Goal: Transaction & Acquisition: Register for event/course

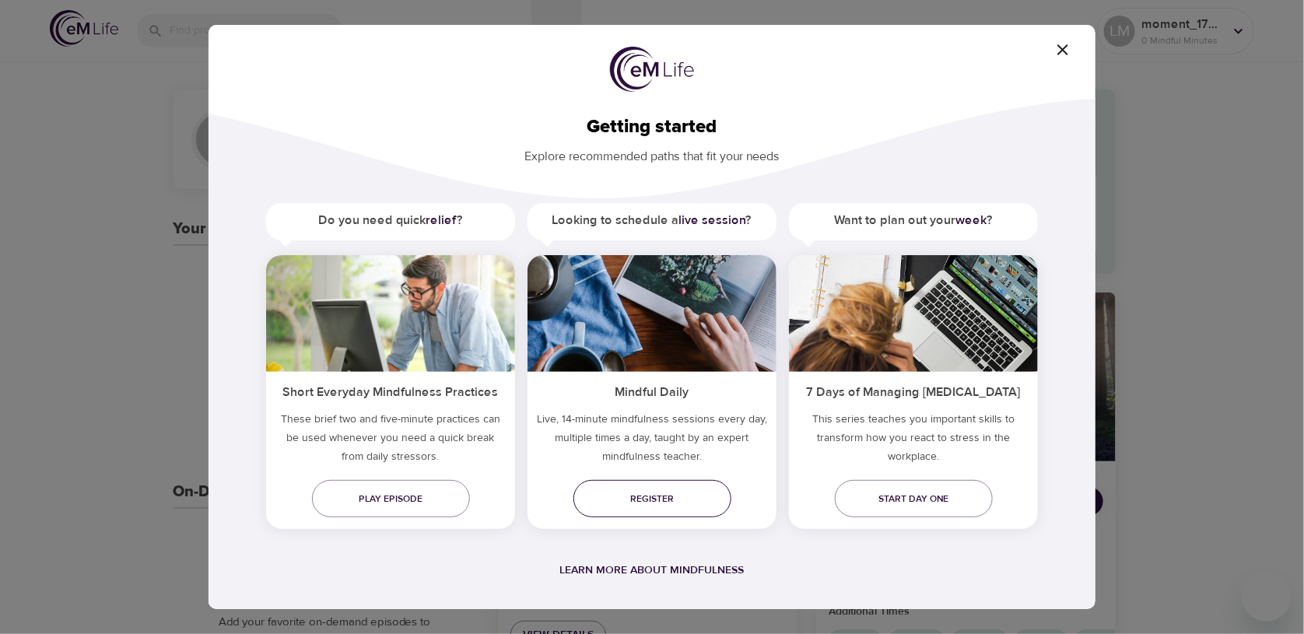
click at [630, 507] on link "Register" at bounding box center [653, 498] width 158 height 37
